Goal: Obtain resource: Download file/media

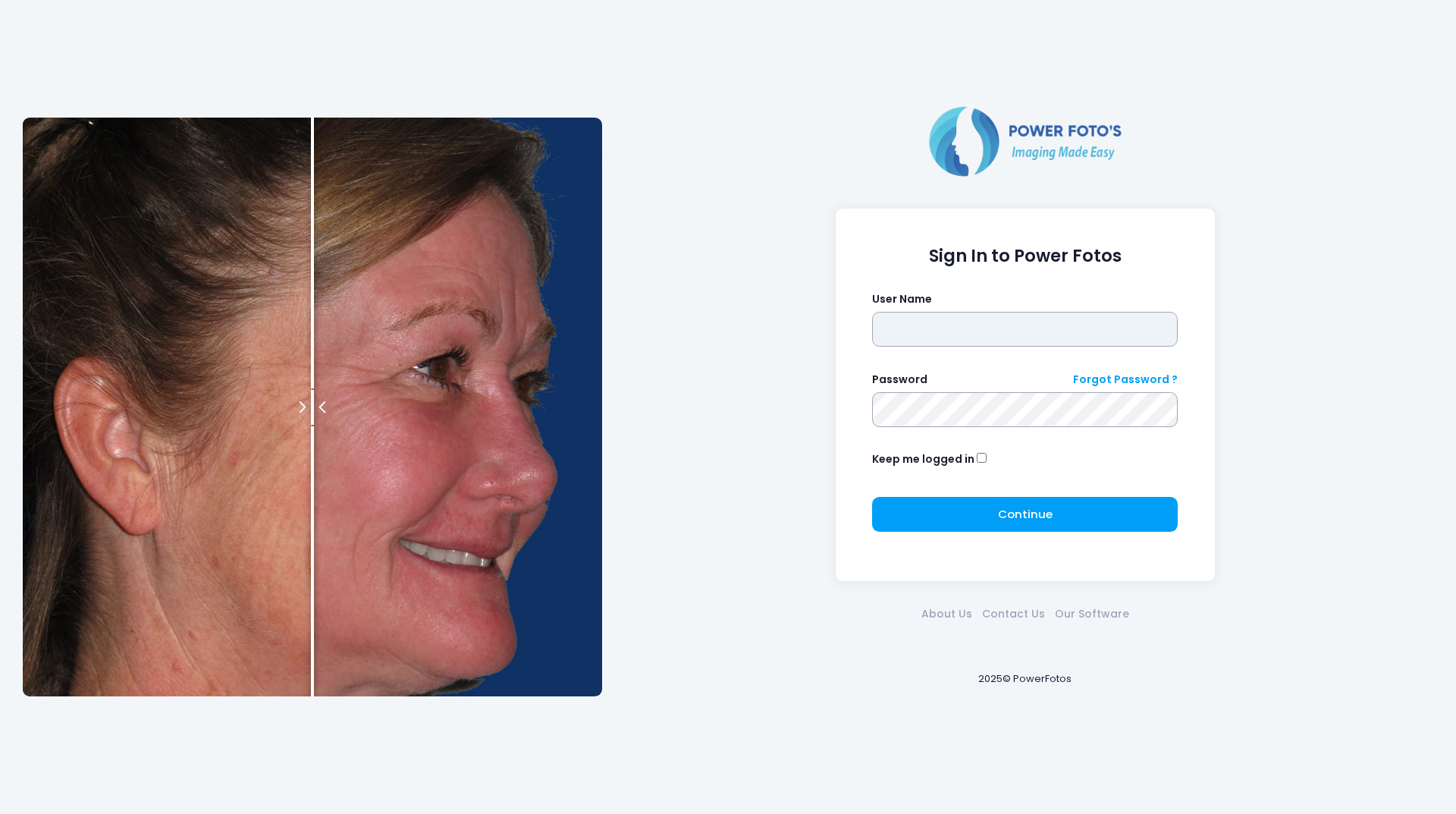
type input "********"
click at [962, 534] on div "Continue Please wait..." at bounding box center [1024, 520] width 306 height 47
click at [957, 510] on button "Continue Please wait..." at bounding box center [1024, 515] width 306 height 35
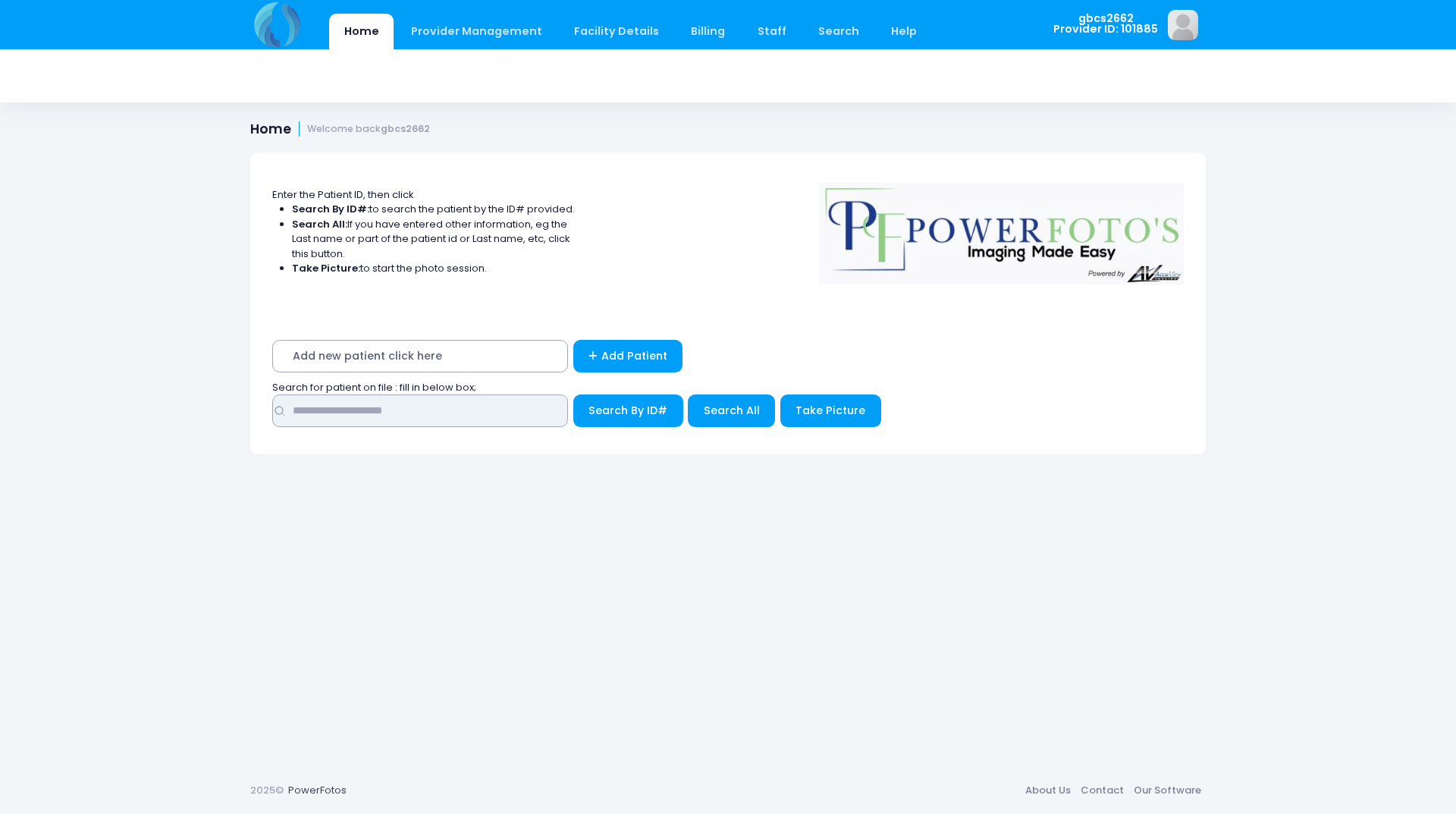
click at [439, 406] on input "text" at bounding box center [420, 410] width 296 height 33
type input "*****"
click at [574, 394] on button "Search By ID#" at bounding box center [629, 410] width 110 height 33
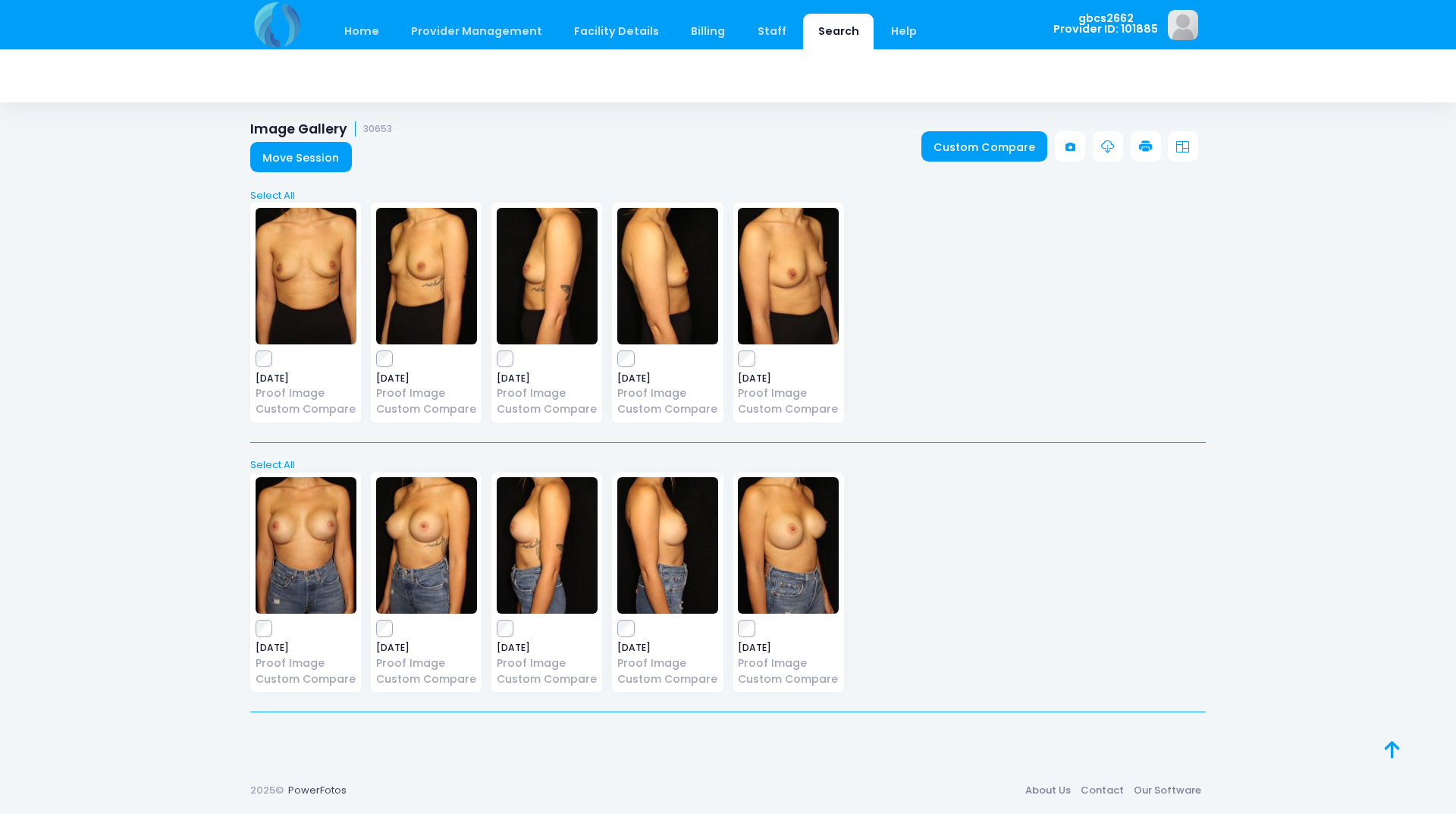
click at [1146, 138] on link at bounding box center [1146, 146] width 30 height 30
click at [515, 625] on label at bounding box center [547, 629] width 101 height 15
click at [1143, 148] on icon at bounding box center [1146, 147] width 14 height 14
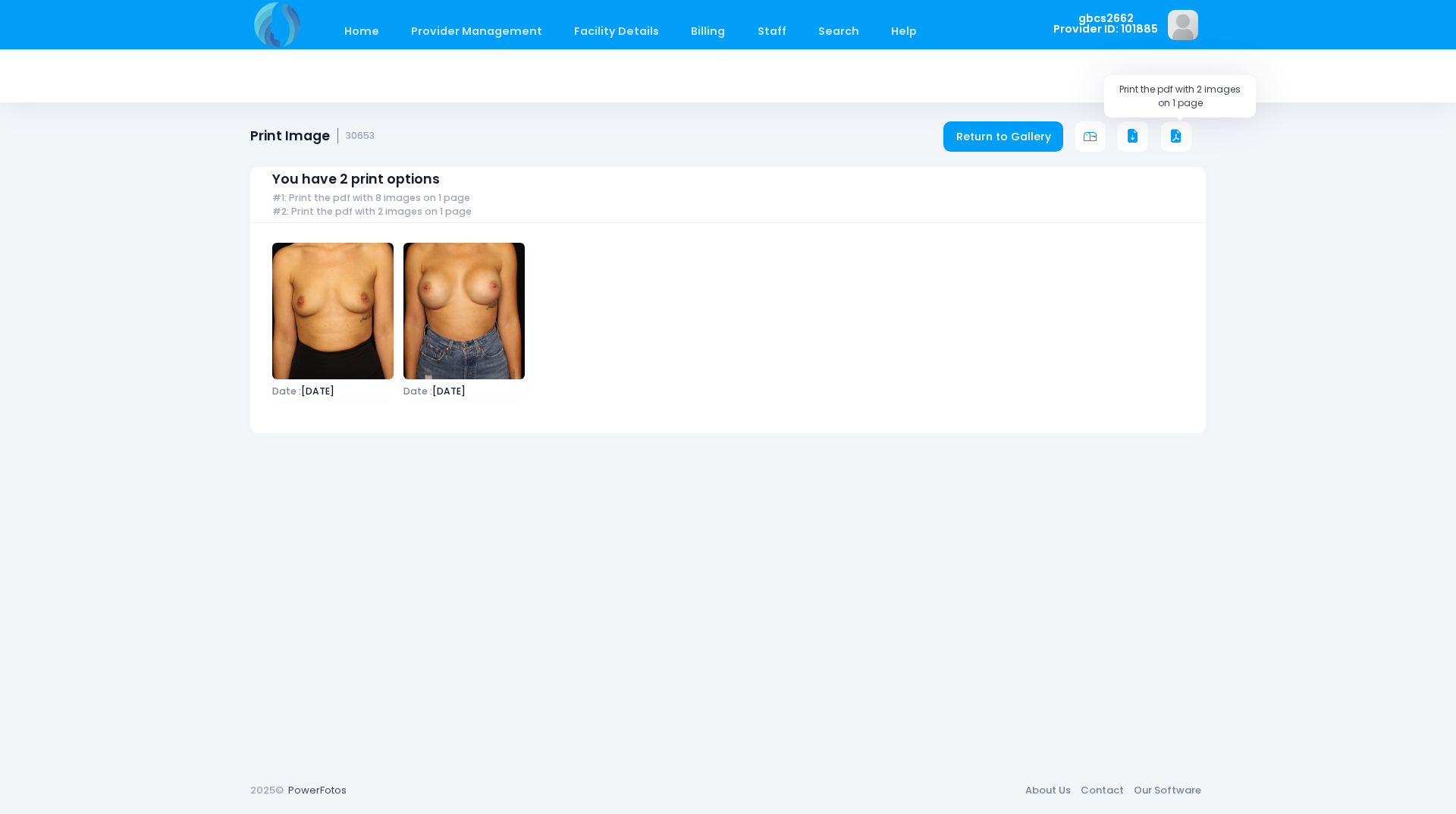
click at [1173, 131] on icon at bounding box center [1176, 136] width 14 height 14
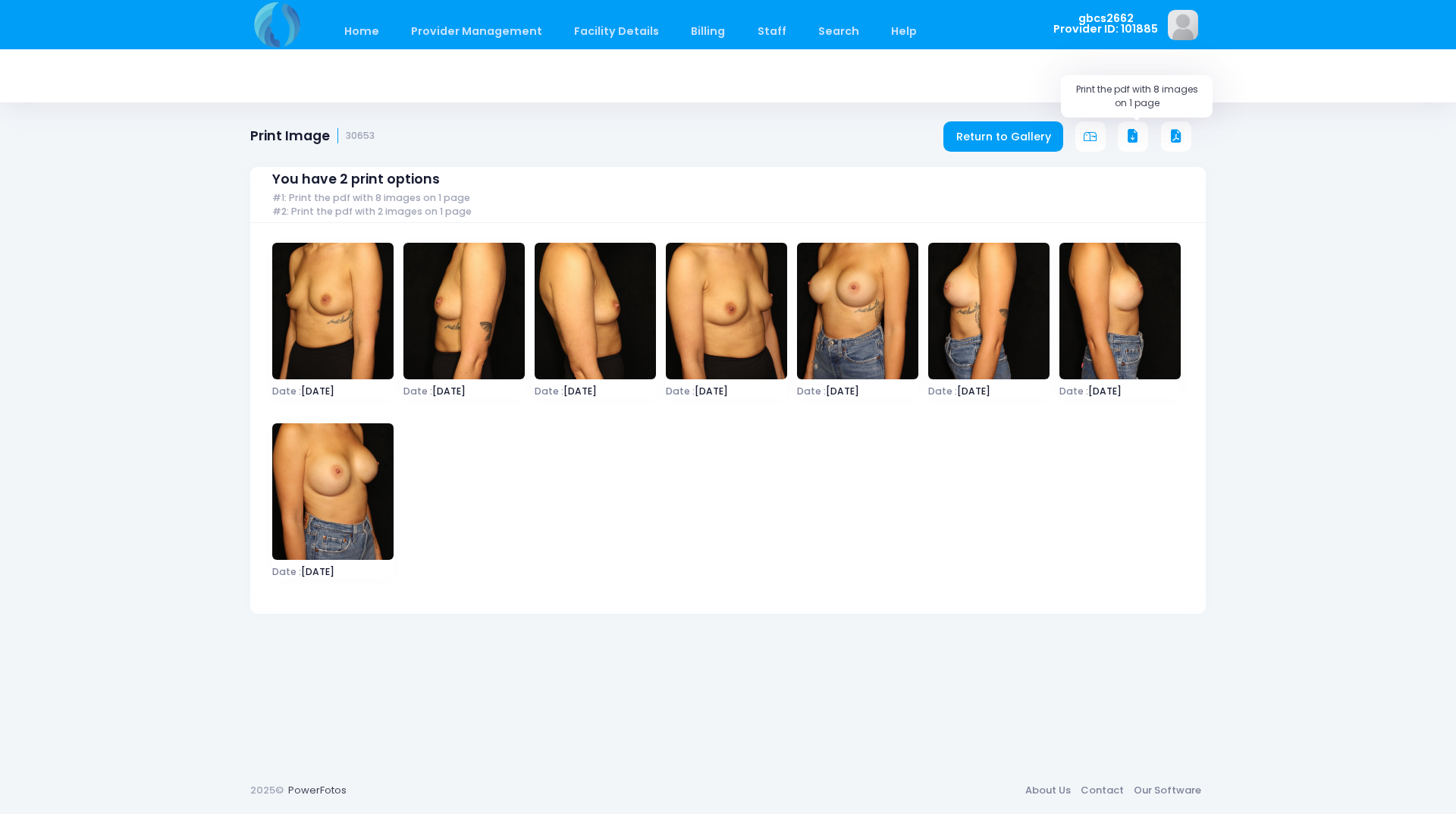
click at [1138, 131] on icon at bounding box center [1133, 136] width 14 height 14
